Goal: Task Accomplishment & Management: Complete application form

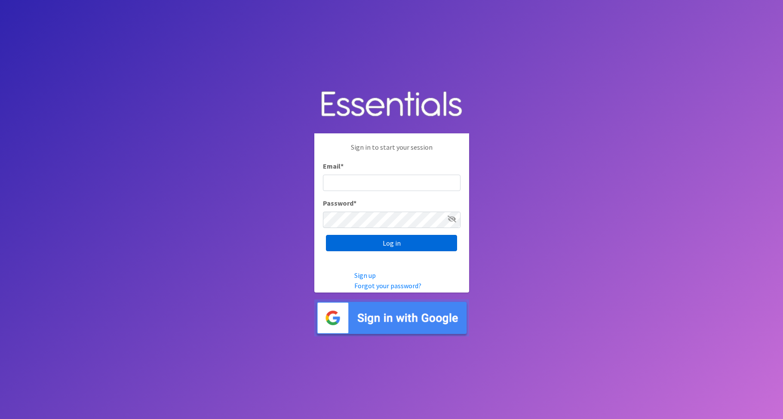
type input "Babysteps@stelizabeth.com"
click at [419, 240] on input "Log in" at bounding box center [391, 243] width 131 height 16
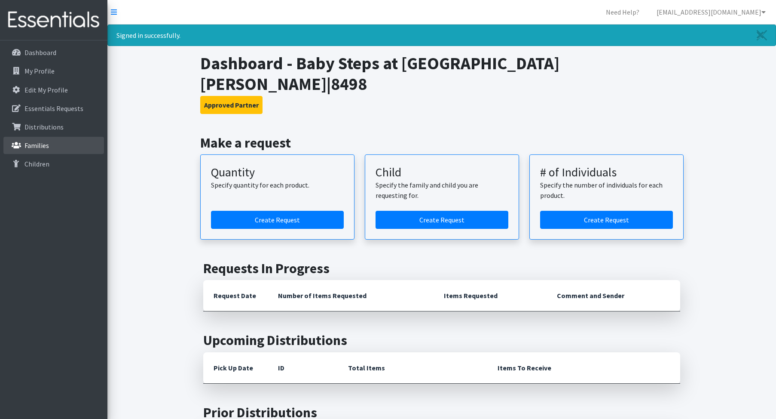
click at [39, 144] on p "Families" at bounding box center [37, 145] width 25 height 9
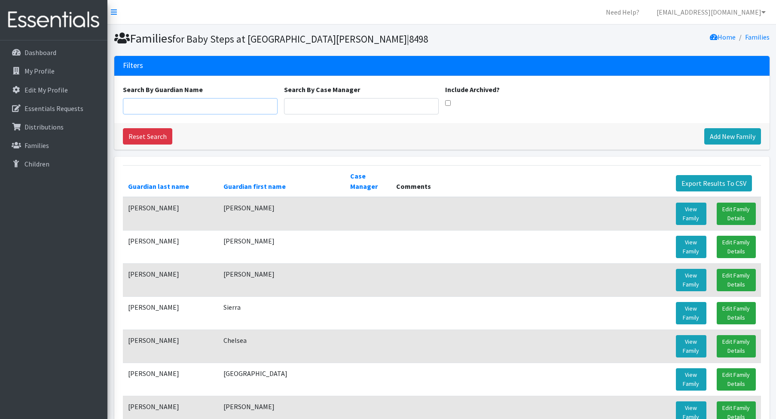
click at [169, 104] on input "Search By Guardian Name" at bounding box center [200, 106] width 155 height 16
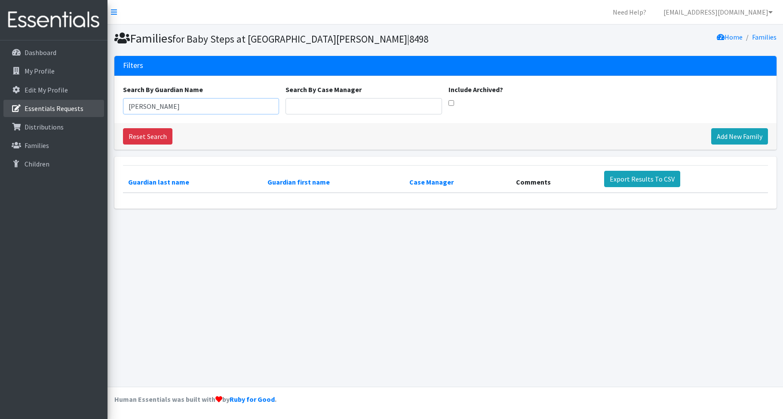
drag, startPoint x: 147, startPoint y: 103, endPoint x: 61, endPoint y: 103, distance: 86.8
click at [61, 103] on div "Need Help? babysteps@stelizabeth.com Organization Settings My Co-Workers My Pro…" at bounding box center [391, 209] width 783 height 419
type input "steiner"
click at [727, 132] on link "Add New Family" at bounding box center [739, 136] width 57 height 16
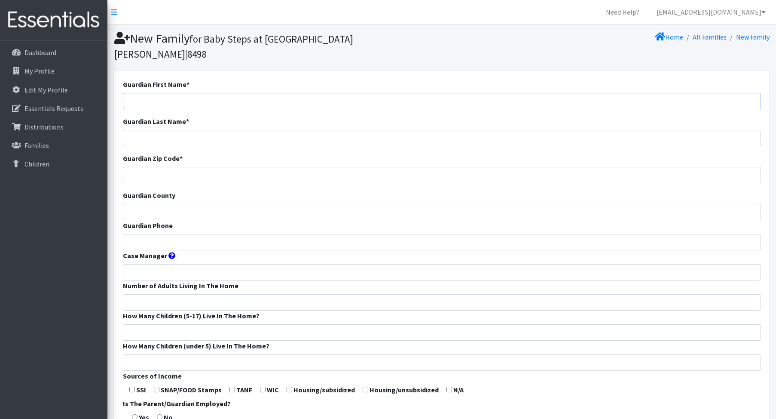
click at [167, 93] on input "Guardian First Name *" at bounding box center [442, 101] width 638 height 16
type input "Kayla"
type input "Steiner"
type input "41051"
click at [163, 204] on input "Guardian County" at bounding box center [442, 212] width 638 height 16
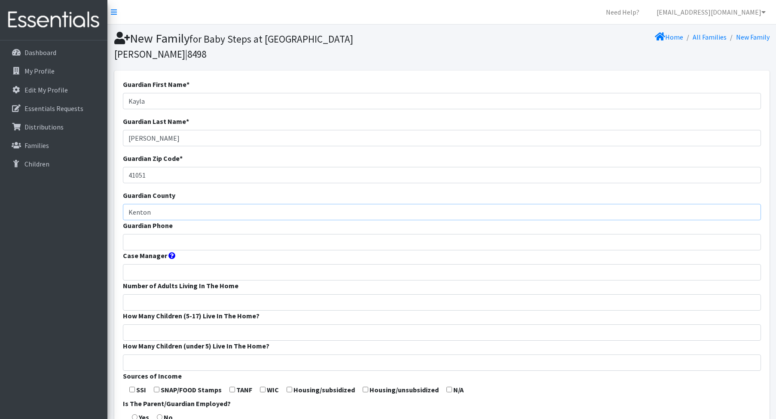
type input "Kenton"
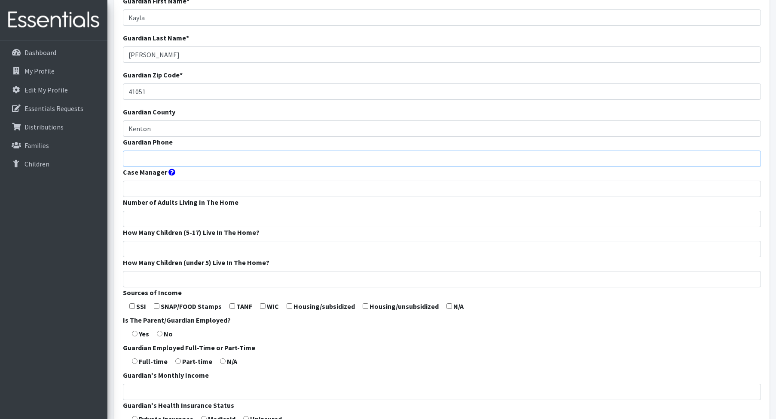
scroll to position [86, 0]
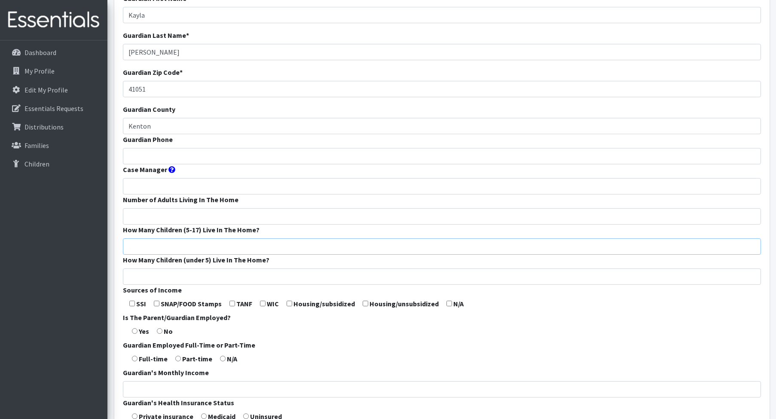
click at [243, 238] on input "How Many Children (5-17) Live In The Home?" at bounding box center [442, 246] width 638 height 16
click at [248, 208] on input "Number of Adults Living In The Home" at bounding box center [442, 216] width 638 height 16
click at [265, 268] on input "How Many Children (under 5) Live In The Home?" at bounding box center [442, 276] width 638 height 16
type input "2"
click at [278, 238] on input "How Many Children (5-17) Live In The Home?" at bounding box center [442, 246] width 638 height 16
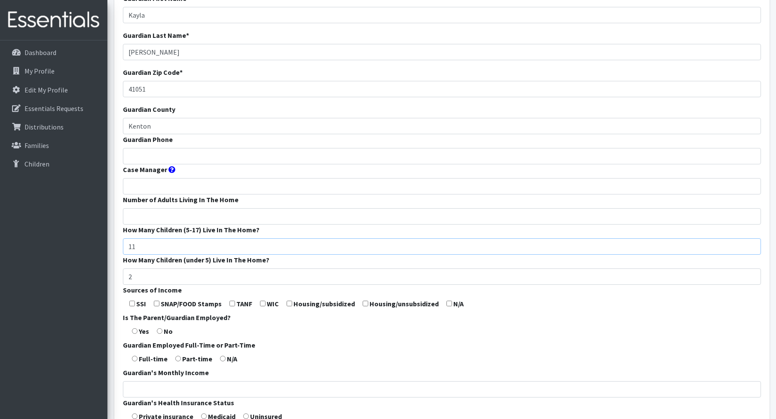
type input "11"
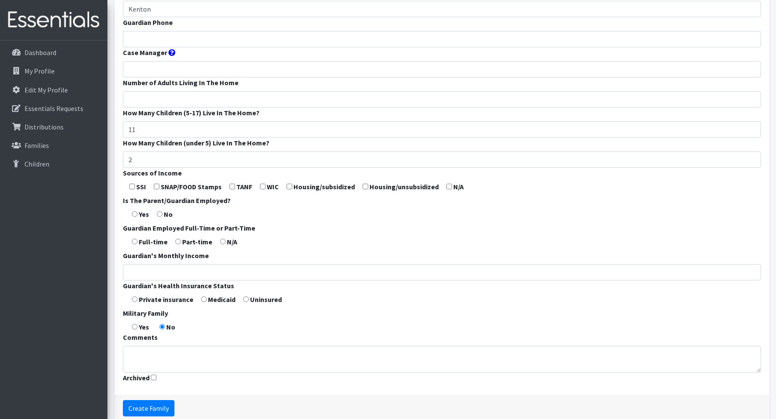
scroll to position [215, 0]
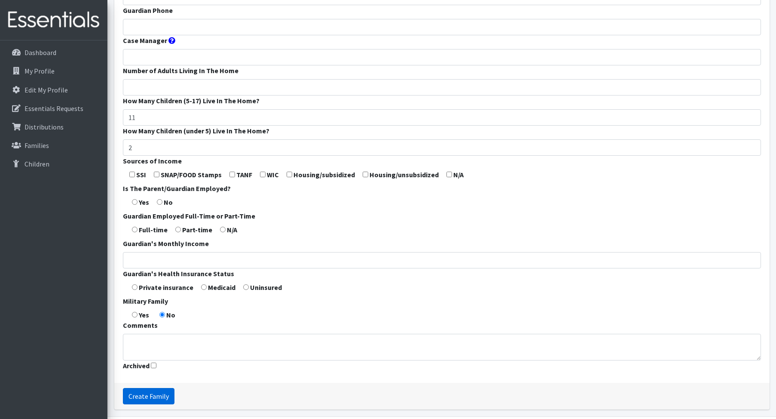
click at [153, 388] on input "Create Family" at bounding box center [149, 396] width 52 height 16
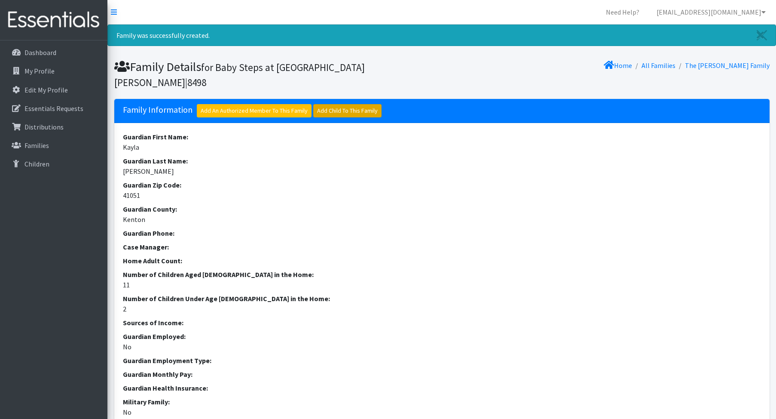
click at [340, 104] on link "Add Child To This Family" at bounding box center [347, 110] width 68 height 13
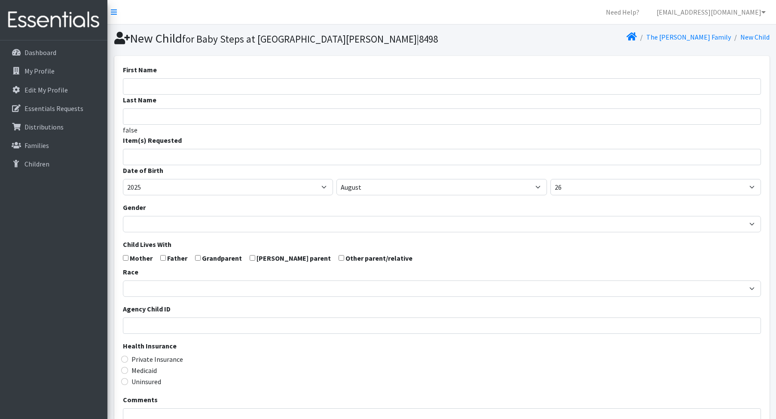
select select
click at [245, 154] on input "search" at bounding box center [448, 156] width 635 height 8
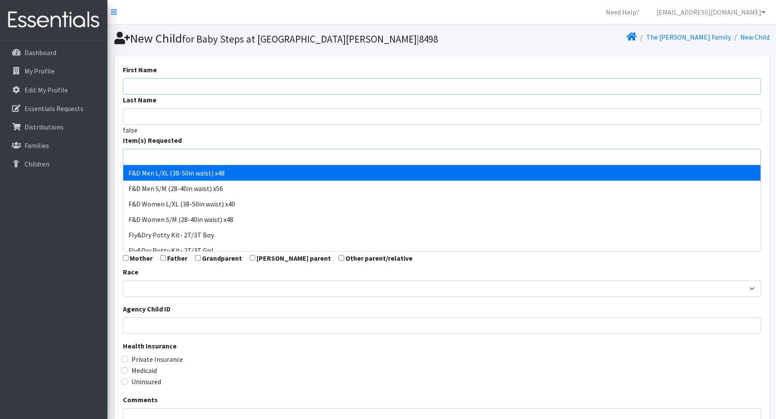
click at [260, 86] on input "First Name" at bounding box center [442, 86] width 638 height 16
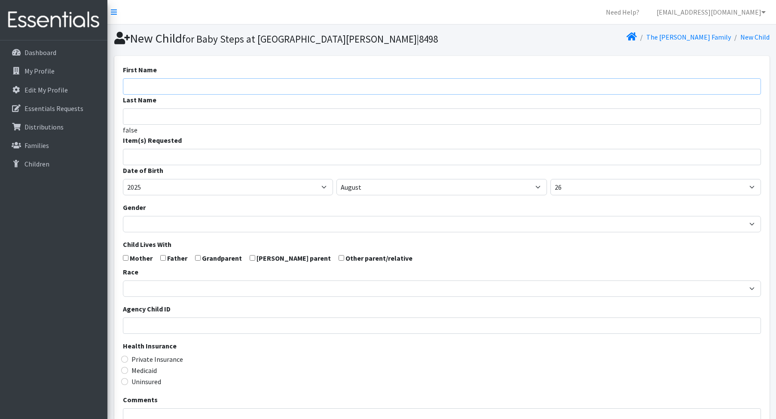
click at [432, 83] on input "First Name" at bounding box center [442, 86] width 638 height 16
type input "Michael"
type input "Stolt"
click at [190, 156] on input "search" at bounding box center [448, 156] width 635 height 8
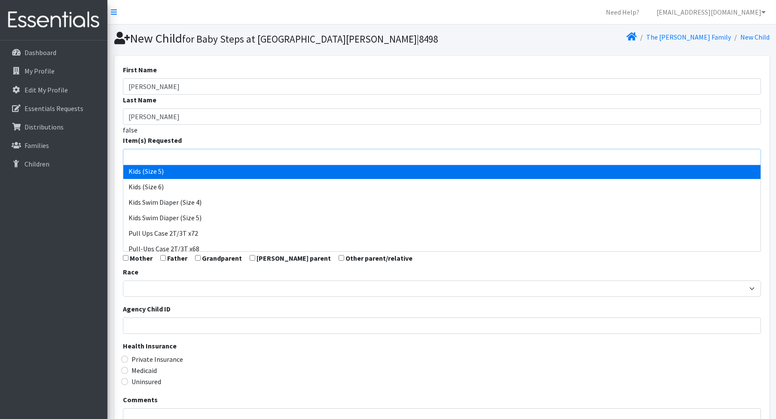
scroll to position [175, 0]
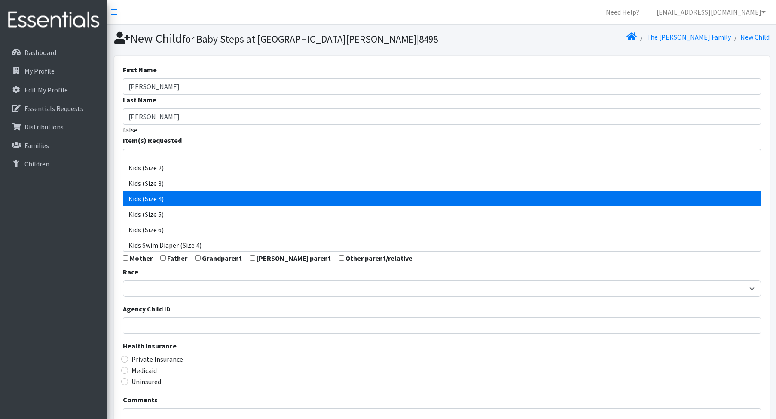
select select "1213"
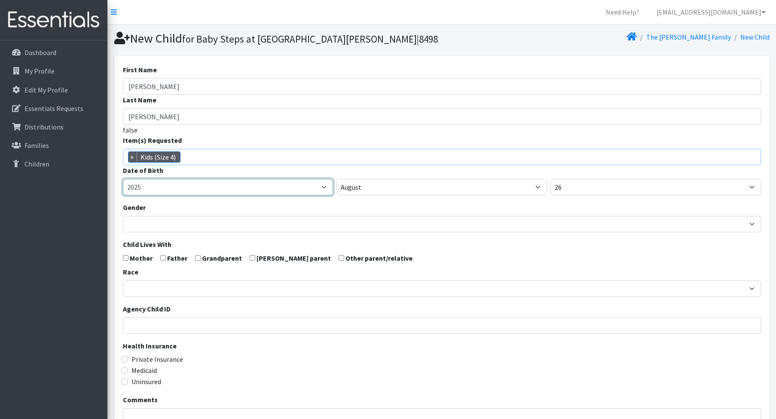
click at [219, 190] on select "2005 2006 2007 2008 2009 2010 2011 2012 2013 2014 2015 2016 2017 2018 2019 2020…" at bounding box center [228, 187] width 211 height 16
select select "2024"
click at [123, 179] on select "2005 2006 2007 2008 2009 2010 2011 2012 2013 2014 2015 2016 2017 2018 2019 2020…" at bounding box center [228, 187] width 211 height 16
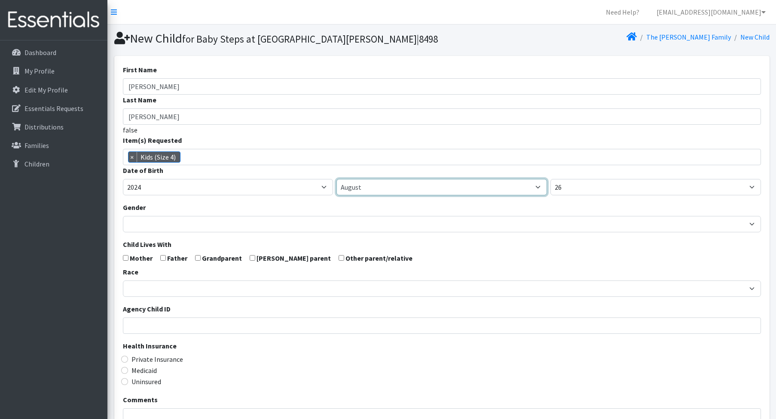
click at [398, 189] on select "January February March April May June July August September October November De…" at bounding box center [442, 187] width 211 height 16
select select "6"
click at [337, 179] on select "January February March April May June July August September October November De…" at bounding box center [442, 187] width 211 height 16
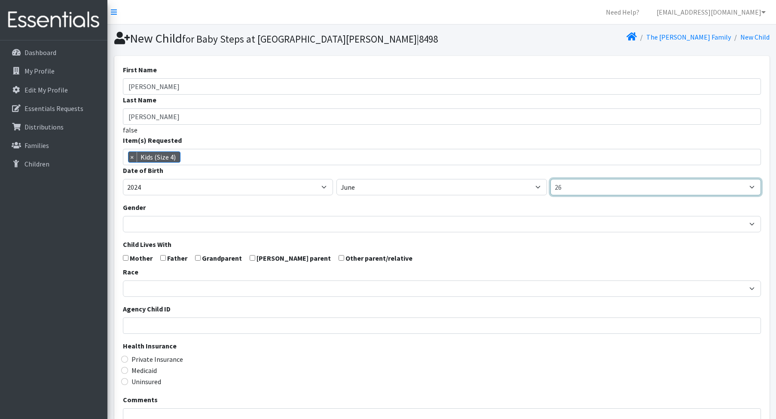
click at [645, 190] on select "1 2 3 4 5 6 7 8 9 10 11 12 13 14 15 16 17 18 19 20 21 22 23 24 25 26 27 28 29 3…" at bounding box center [656, 187] width 211 height 16
select select "14"
click at [551, 179] on select "1 2 3 4 5 6 7 8 9 10 11 12 13 14 15 16 17 18 19 20 21 22 23 24 25 26 27 28 29 3…" at bounding box center [656, 187] width 211 height 16
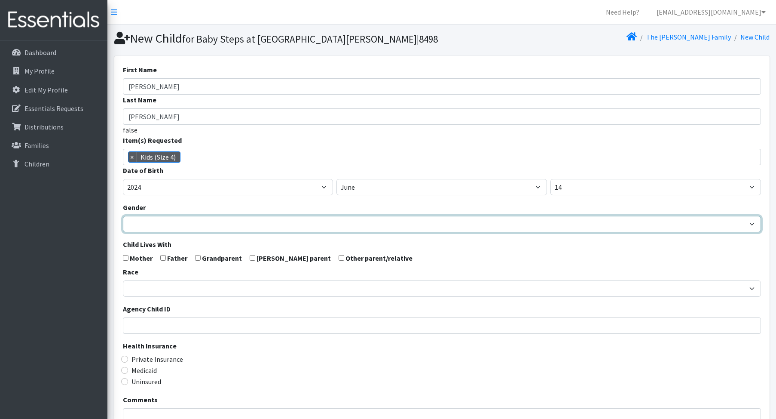
click at [224, 222] on select "Male Female" at bounding box center [442, 224] width 638 height 16
select select "Male"
click at [123, 216] on select "Male Female" at bounding box center [442, 224] width 638 height 16
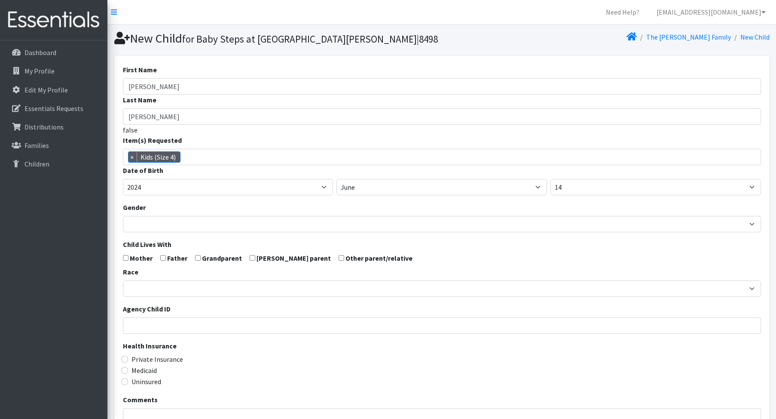
click at [126, 256] on input "checkbox" at bounding box center [126, 258] width 6 height 6
checkbox input "true"
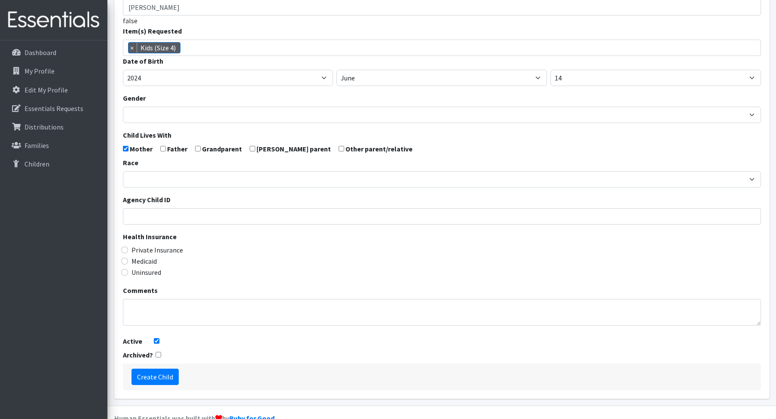
scroll to position [128, 0]
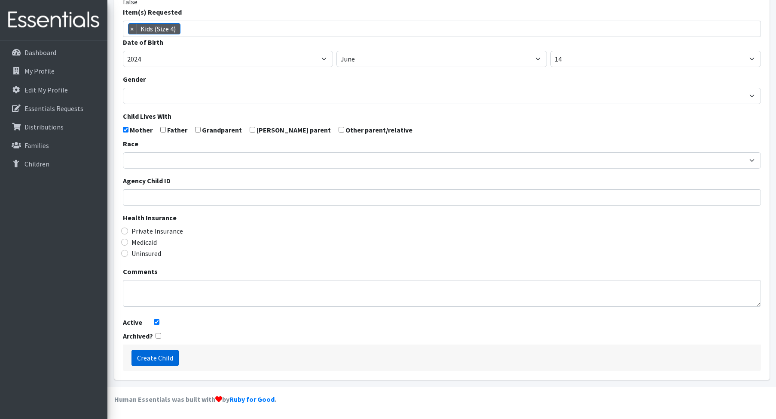
click at [165, 356] on input "Create Child" at bounding box center [155, 358] width 47 height 16
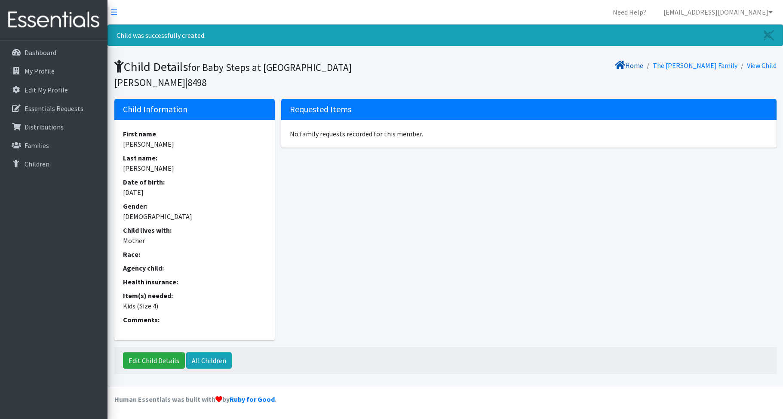
click at [643, 66] on link "Home" at bounding box center [629, 65] width 28 height 9
